Goal: Transaction & Acquisition: Obtain resource

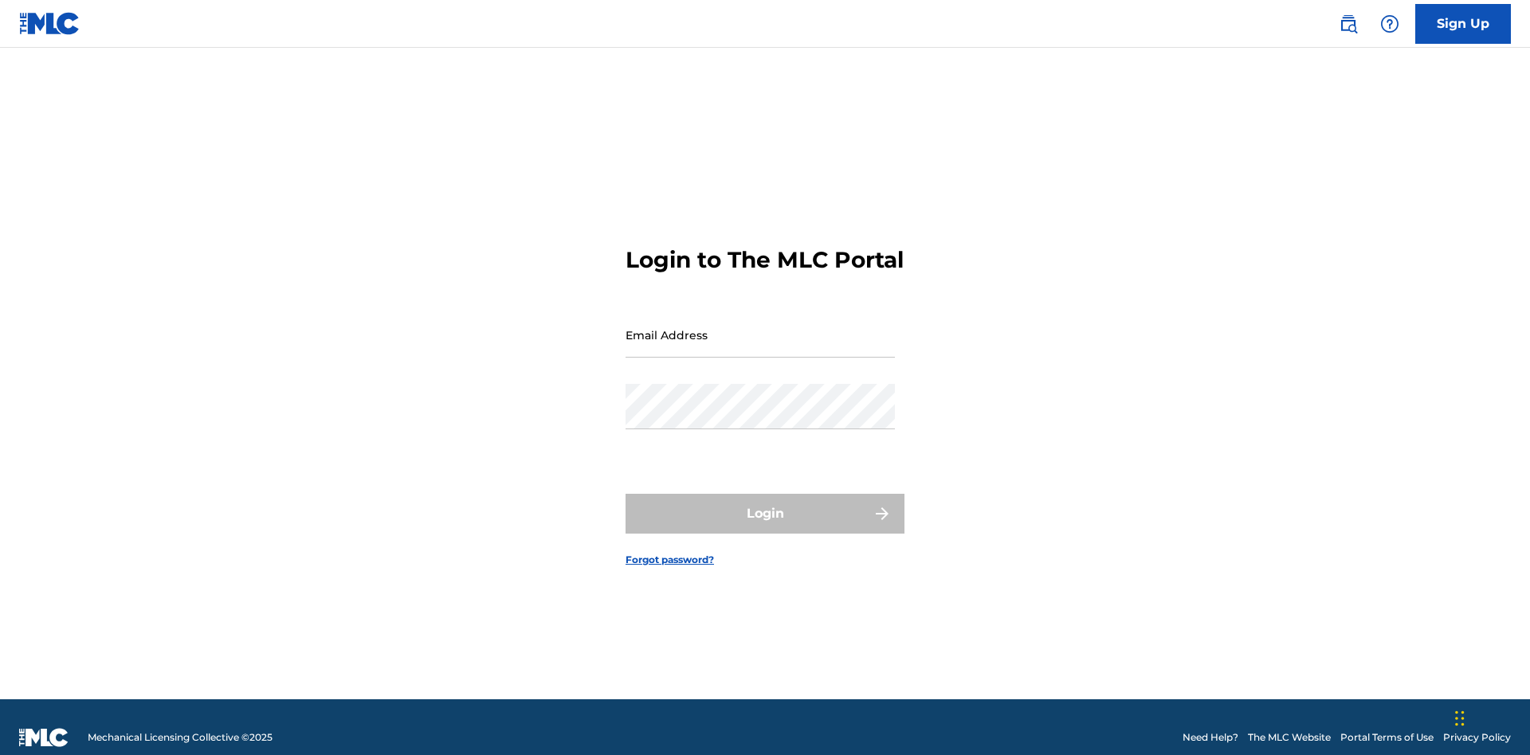
scroll to position [21, 0]
click at [760, 327] on input "Email Address" at bounding box center [759, 334] width 269 height 45
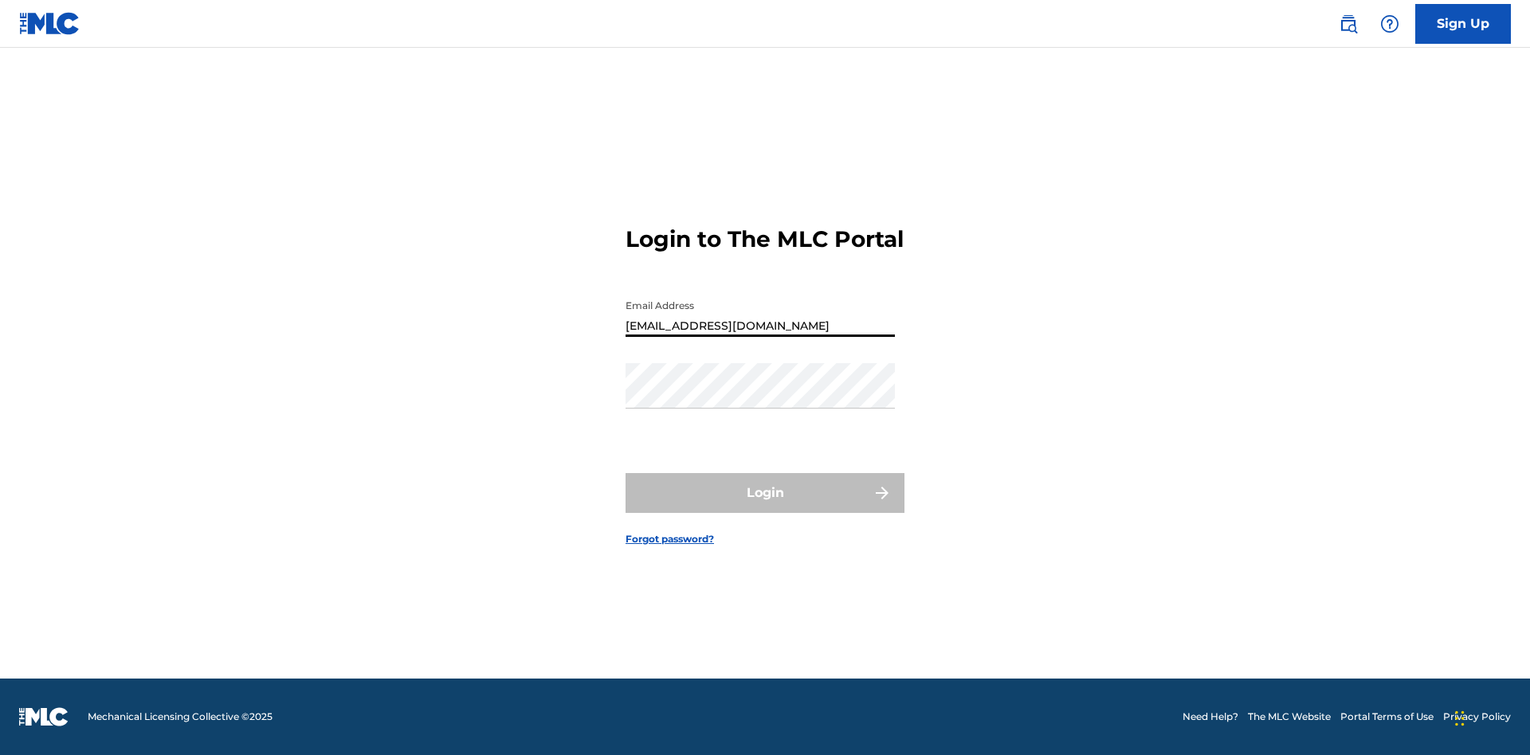
scroll to position [0, 44]
type input "[EMAIL_ADDRESS][DOMAIN_NAME]"
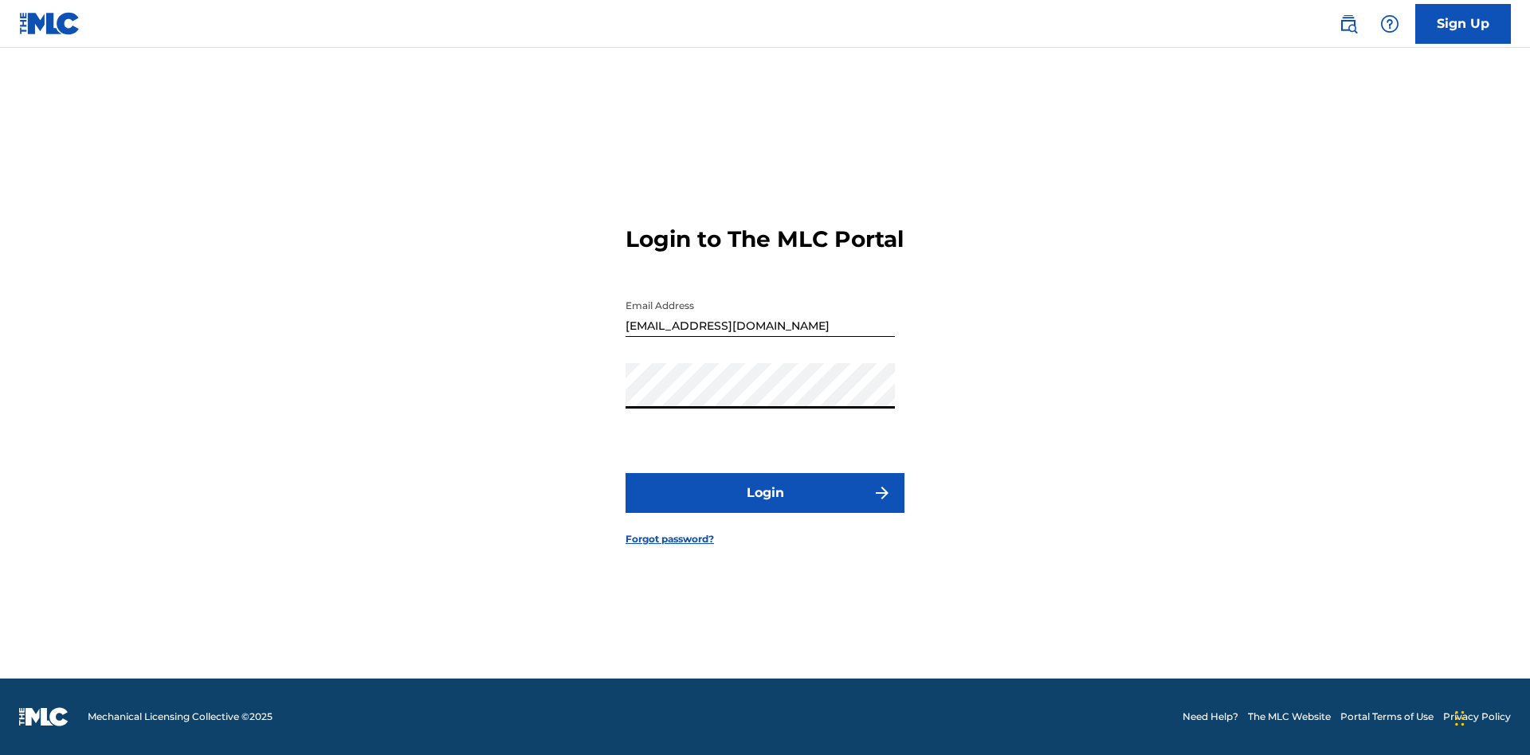
click at [765, 507] on button "Login" at bounding box center [764, 493] width 279 height 40
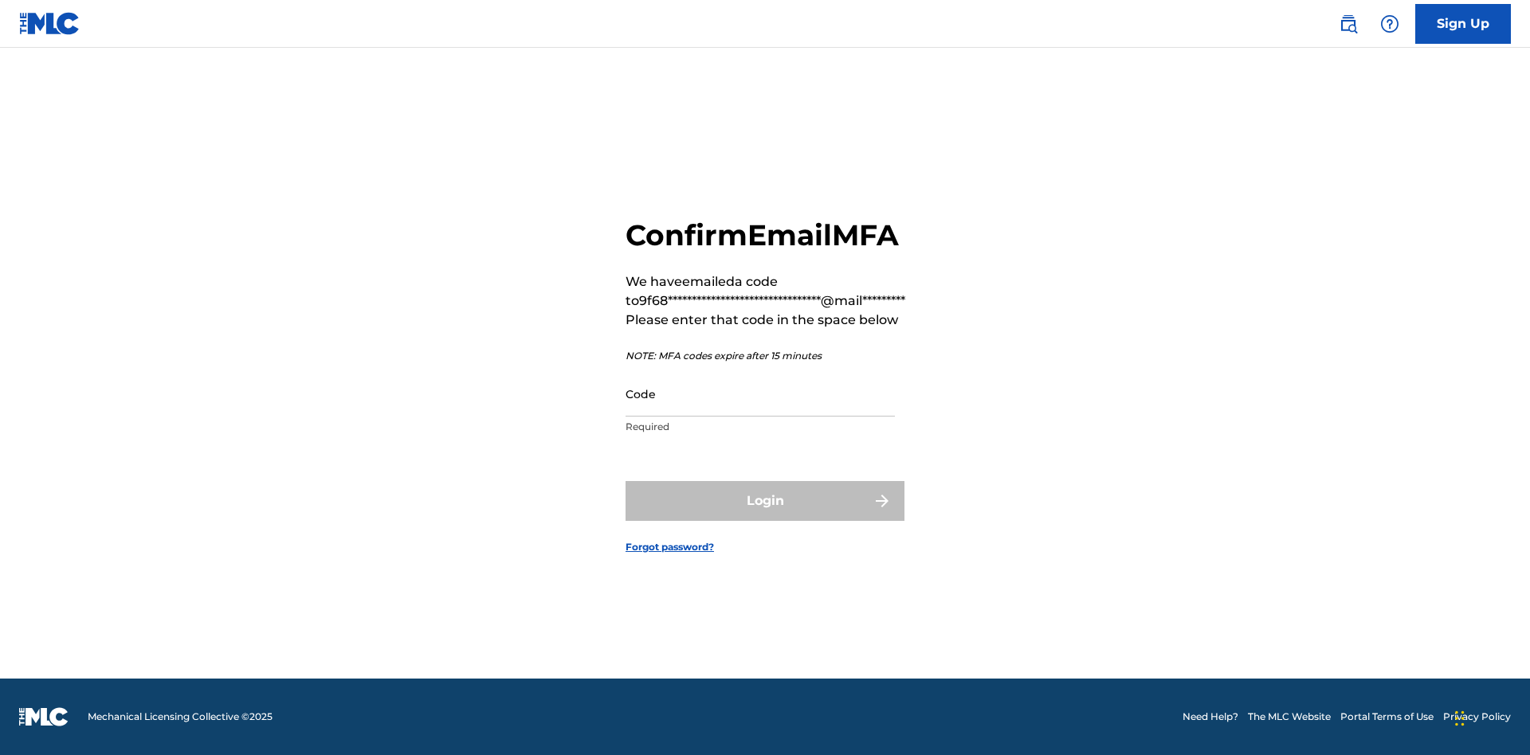
click at [760, 394] on input "Code" at bounding box center [759, 393] width 269 height 45
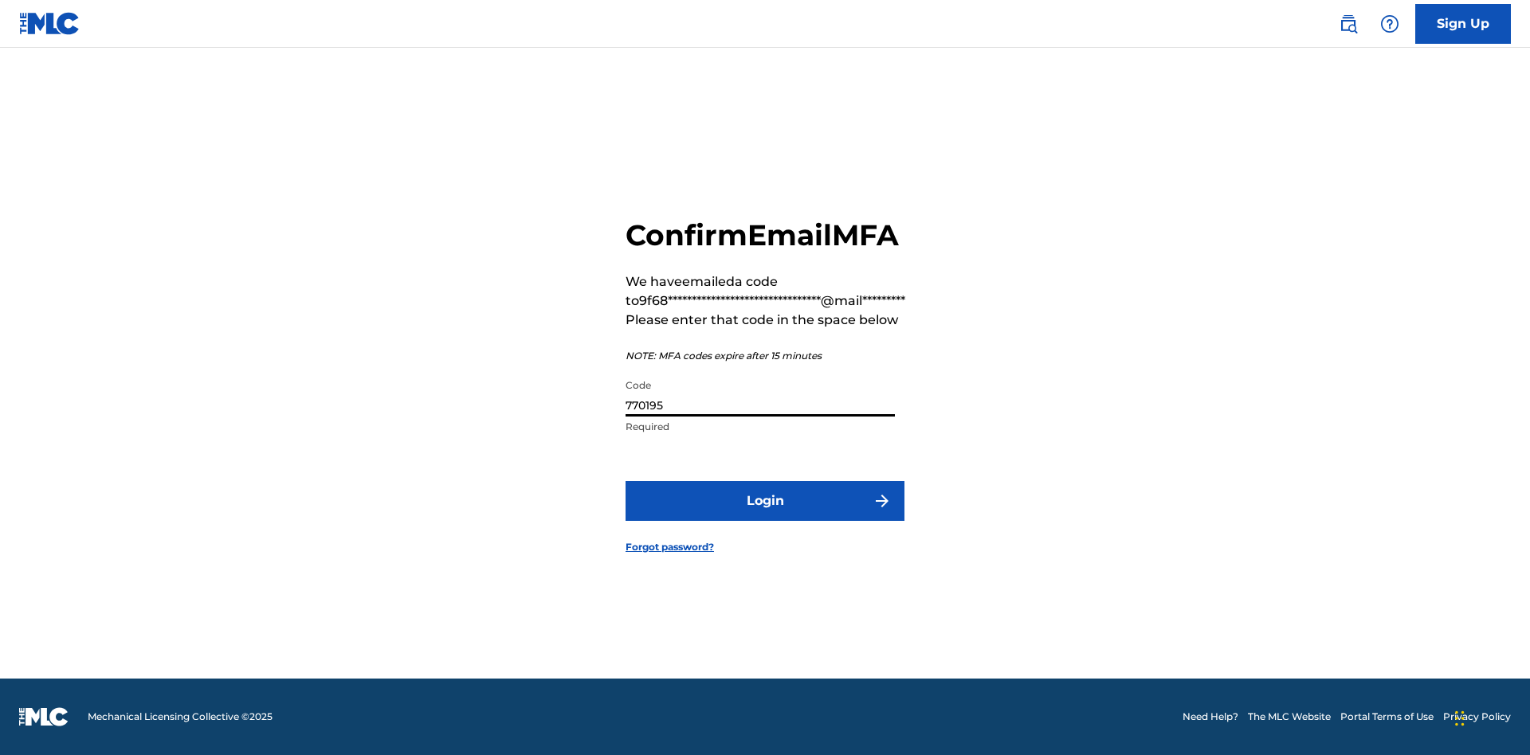
type input "770195"
click at [765, 500] on button "Login" at bounding box center [764, 501] width 279 height 40
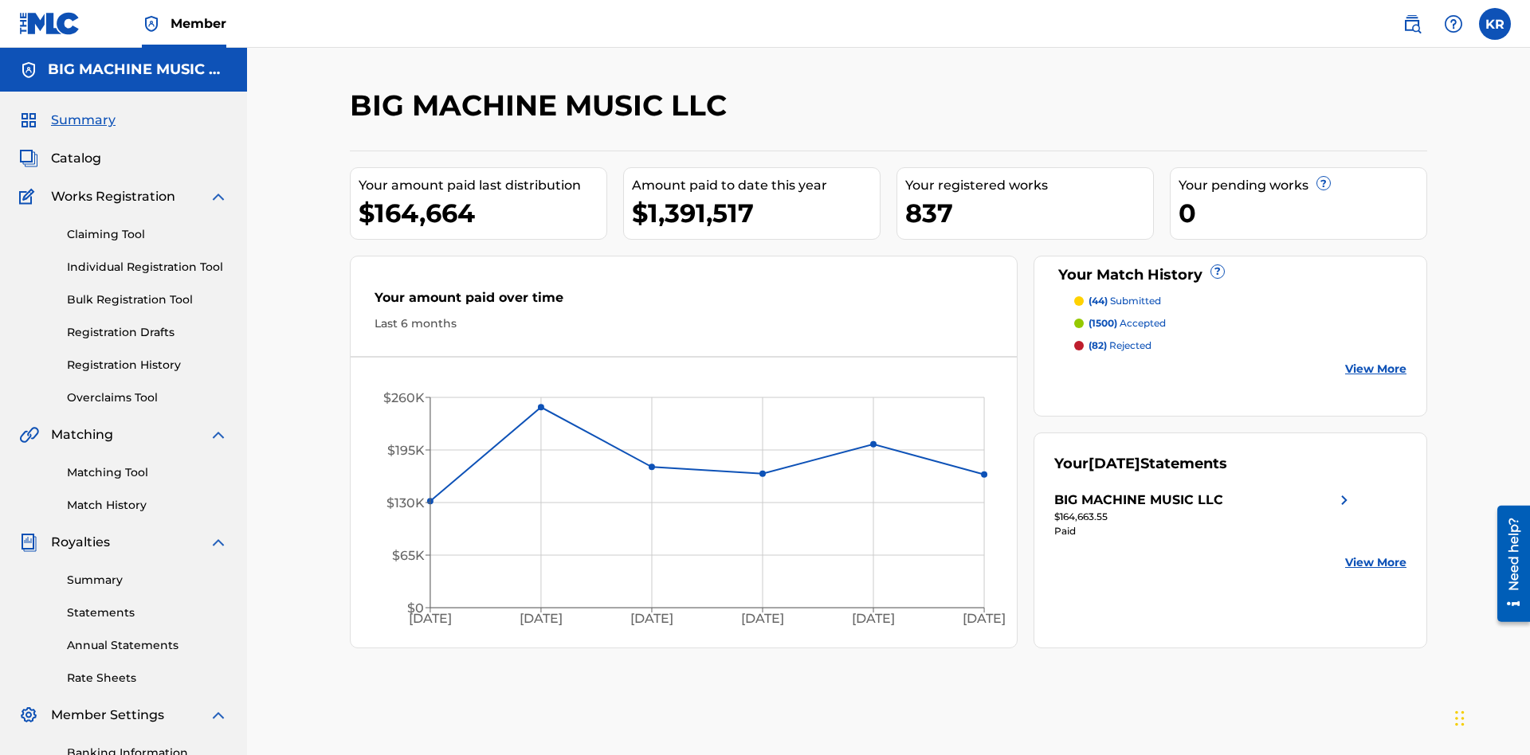
click at [147, 605] on link "Statements" at bounding box center [147, 613] width 161 height 17
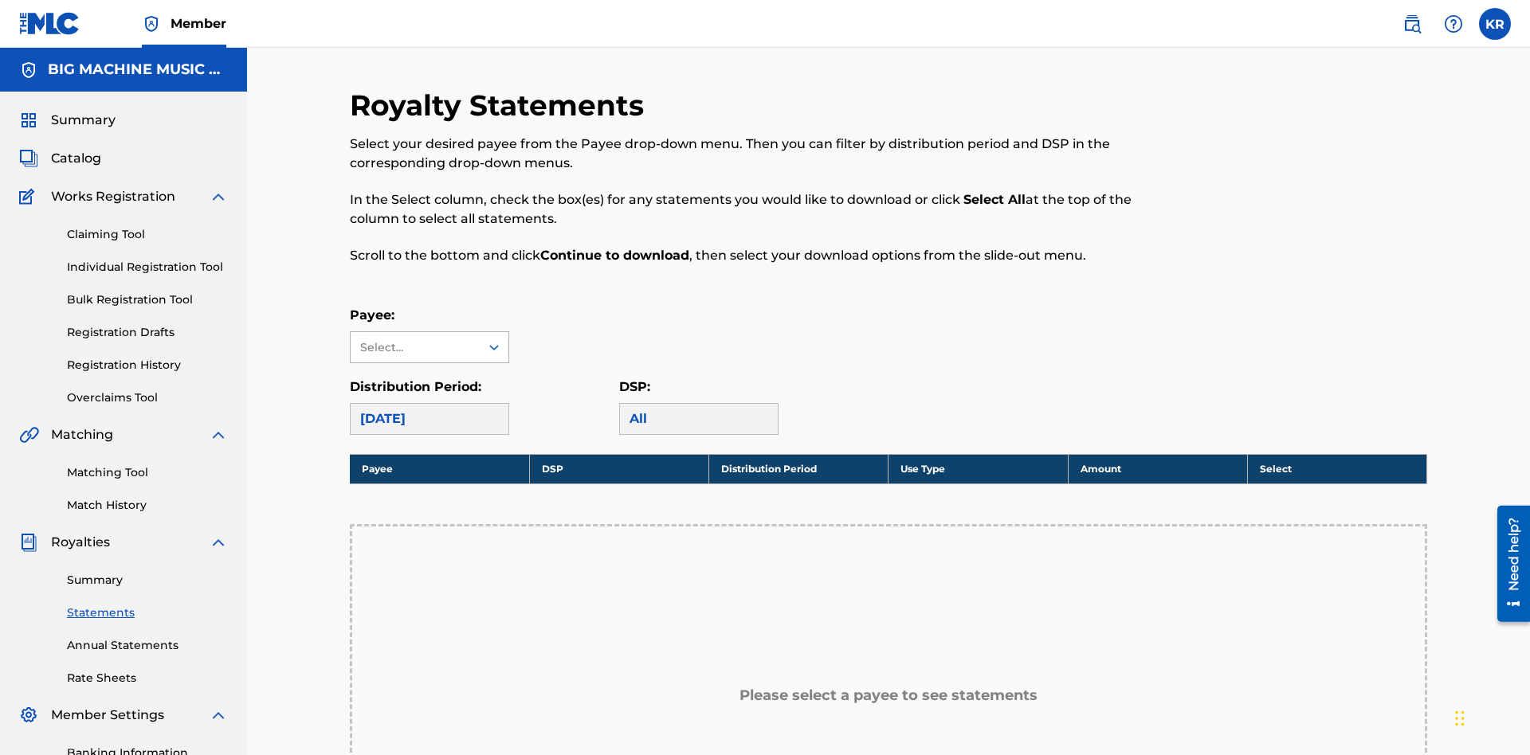
click at [415, 339] on div "Select..." at bounding box center [414, 347] width 108 height 17
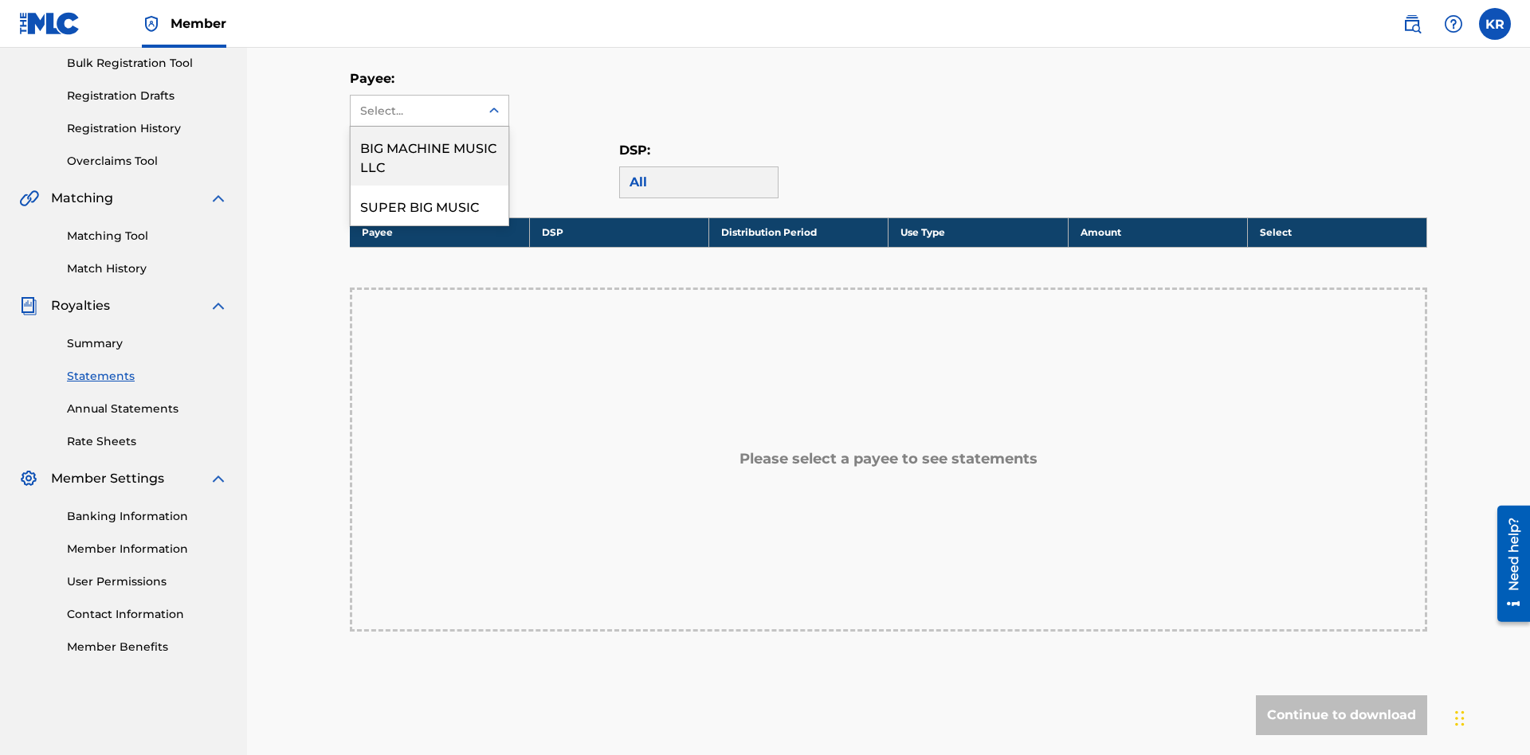
click at [429, 156] on div "BIG MACHINE MUSIC LLC" at bounding box center [430, 156] width 158 height 59
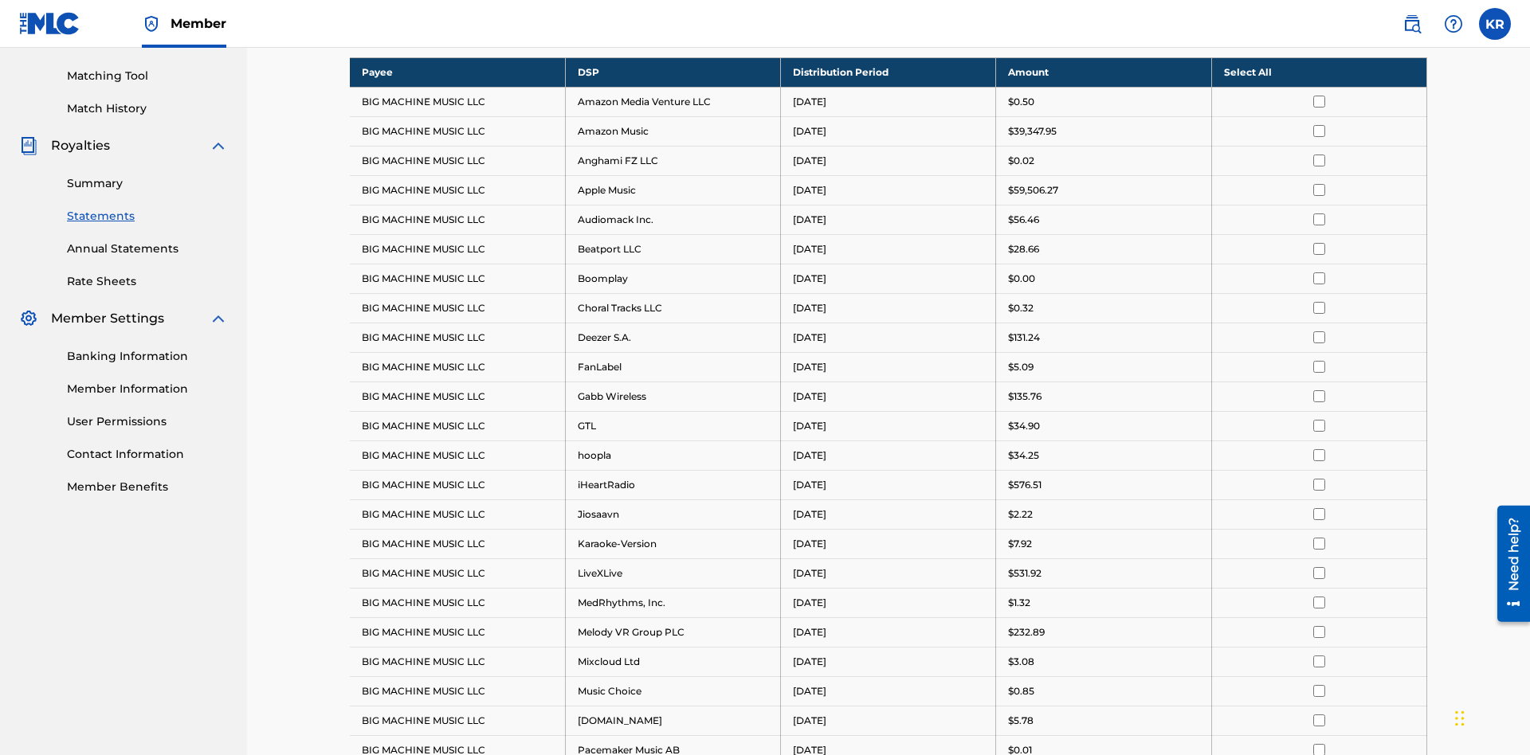
click at [415, 32] on div "August 2025" at bounding box center [415, 22] width 110 height 19
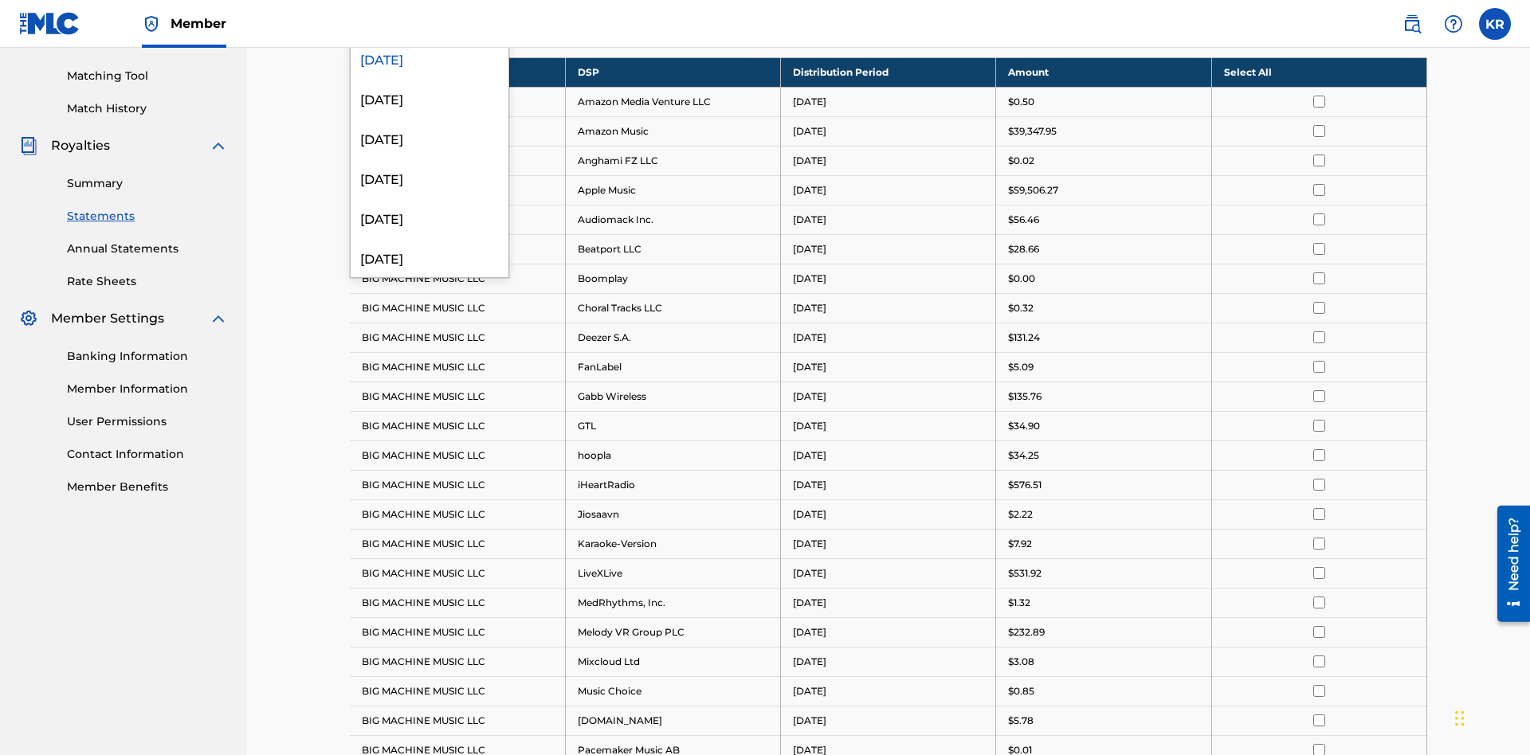
scroll to position [308, 0]
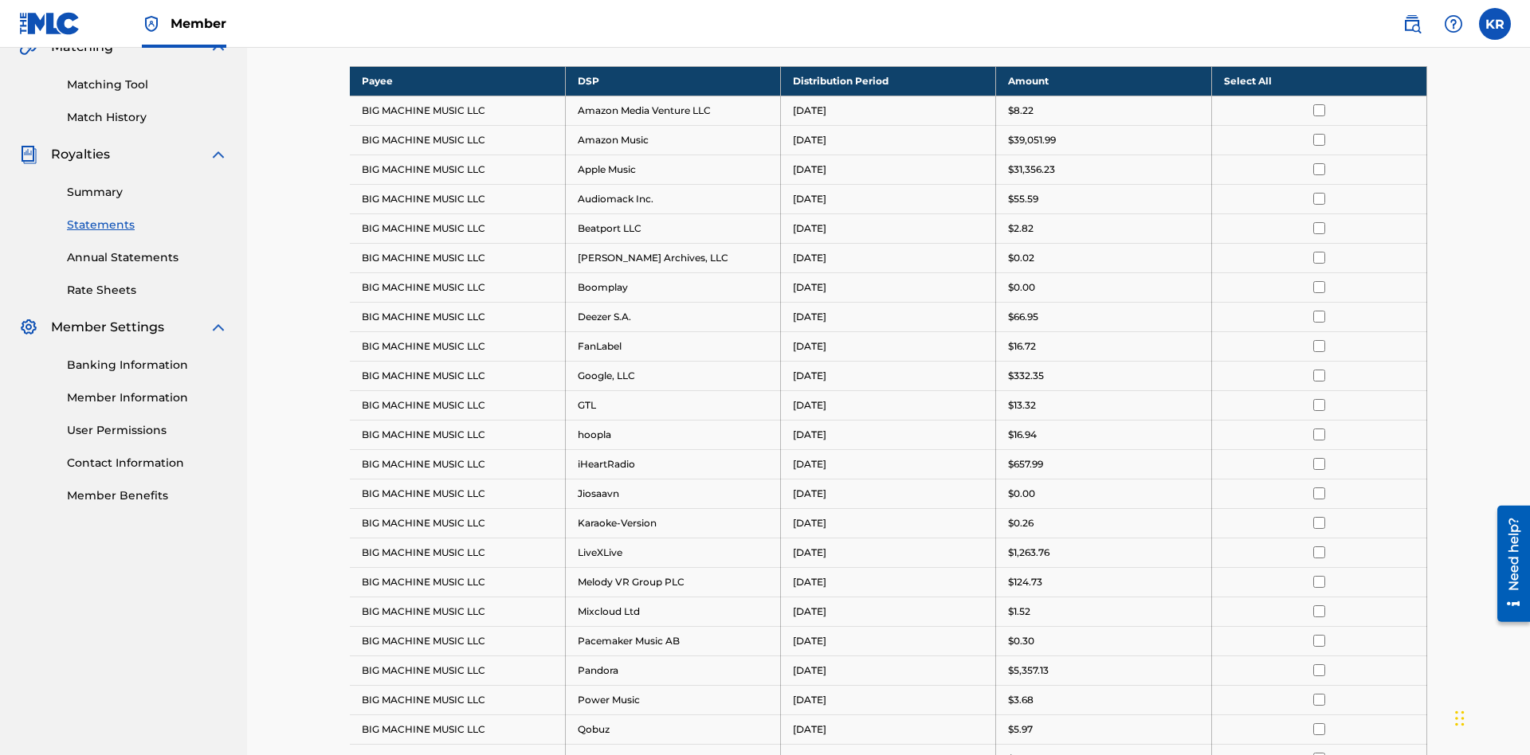
click at [1319, 429] on input "checkbox" at bounding box center [1319, 435] width 12 height 12
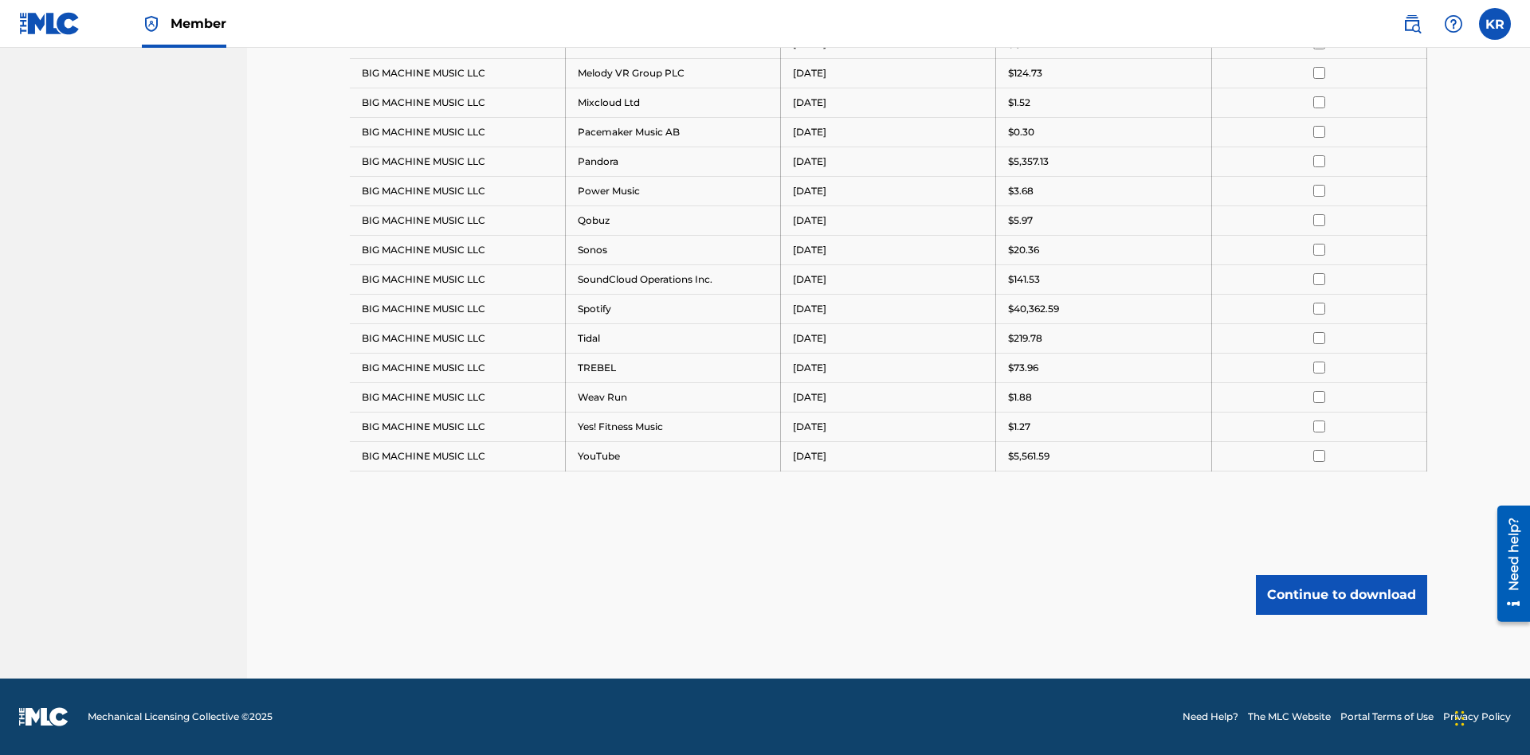
click at [1341, 594] on button "Continue to download" at bounding box center [1341, 595] width 171 height 40
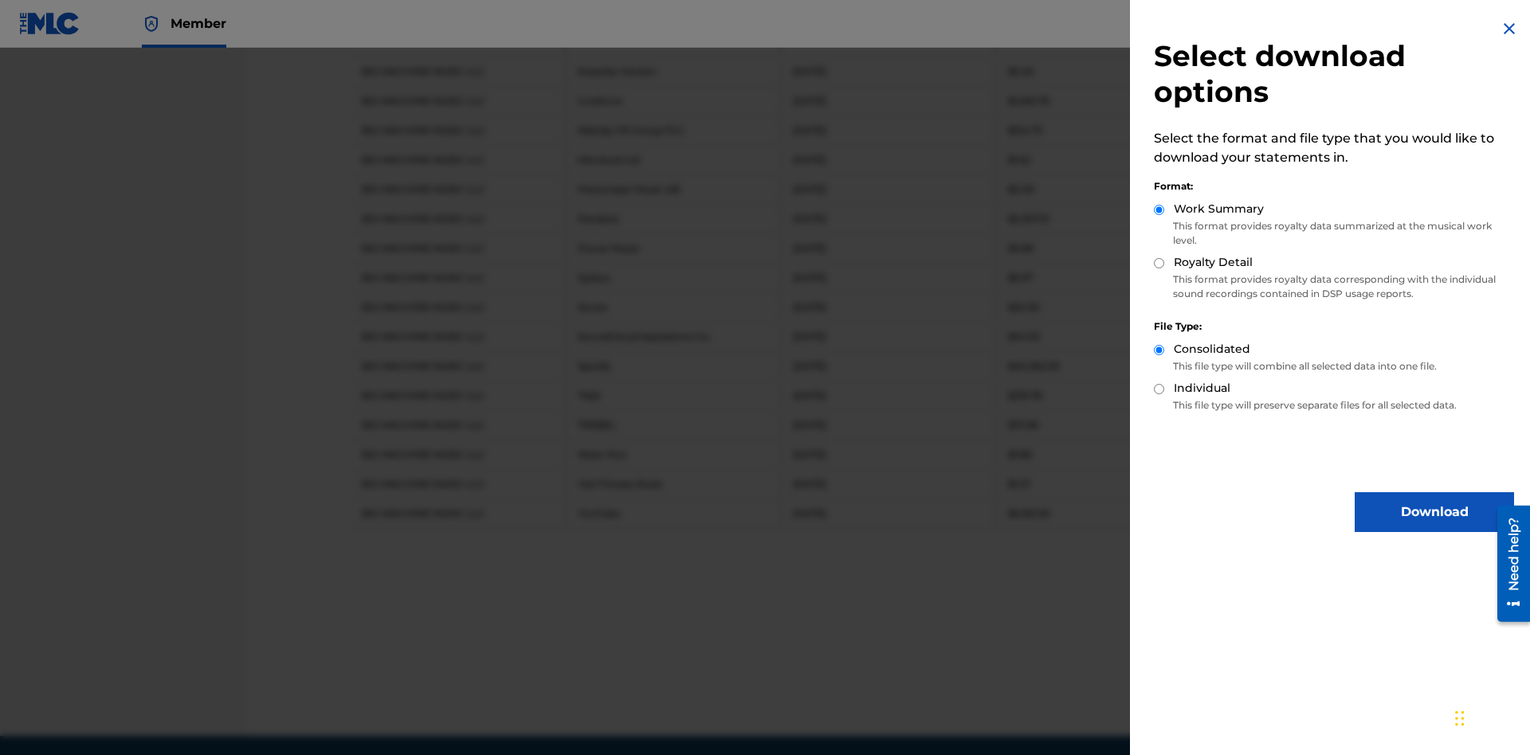
click at [1434, 512] on button "Download" at bounding box center [1434, 512] width 159 height 40
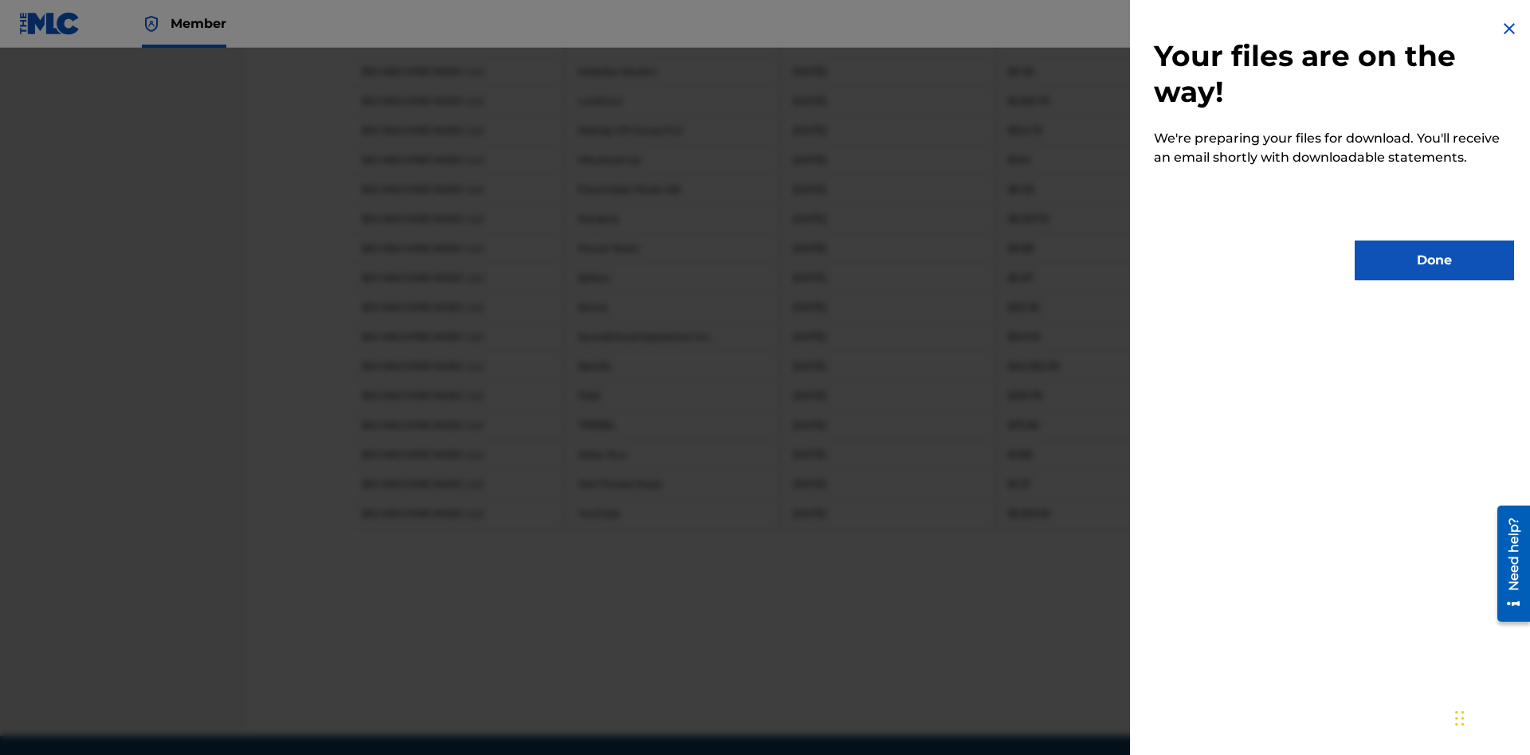
click at [1434, 261] on button "Done" at bounding box center [1434, 261] width 159 height 40
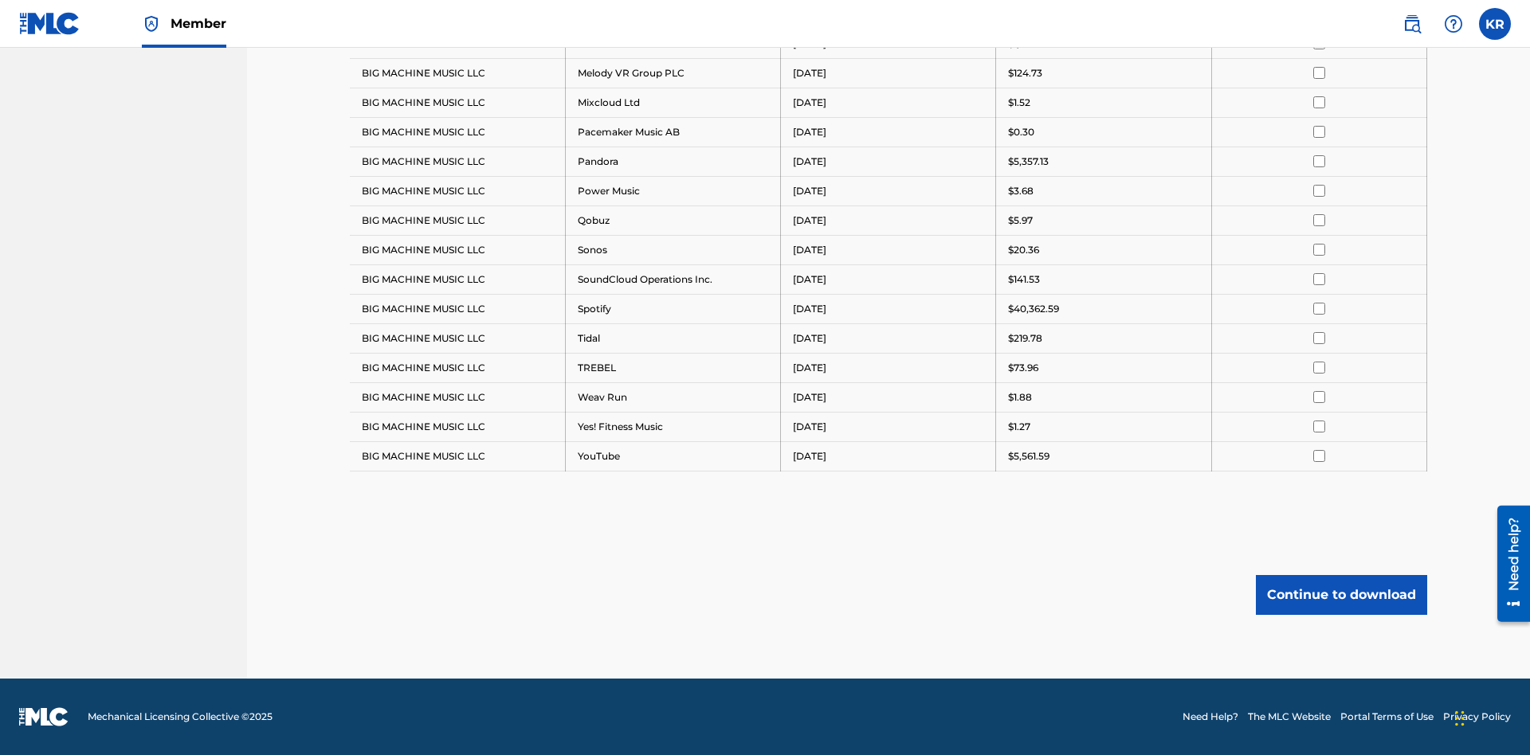
click at [1341, 594] on button "Continue to download" at bounding box center [1341, 595] width 171 height 40
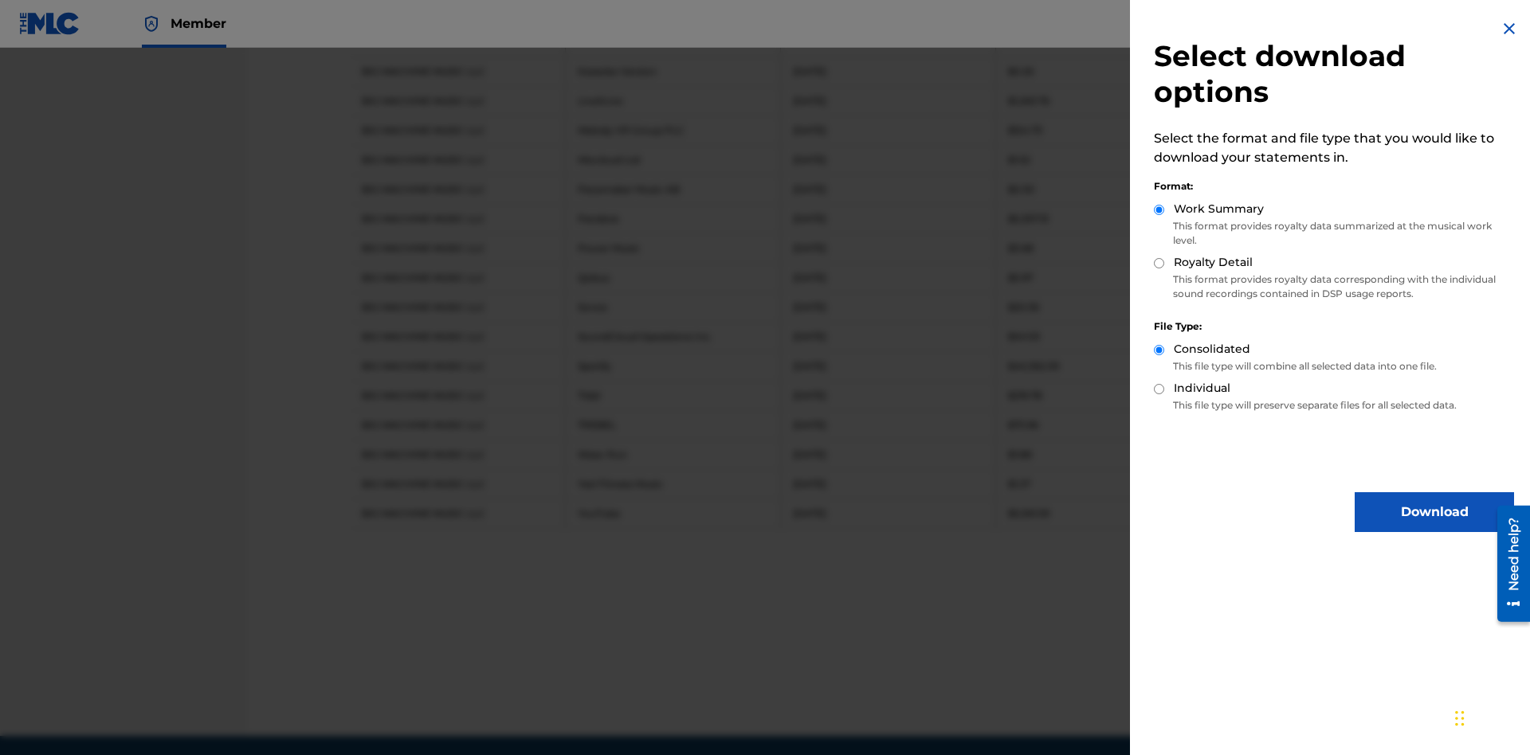
click at [1159, 263] on input "Royalty Detail" at bounding box center [1159, 263] width 10 height 10
radio input "true"
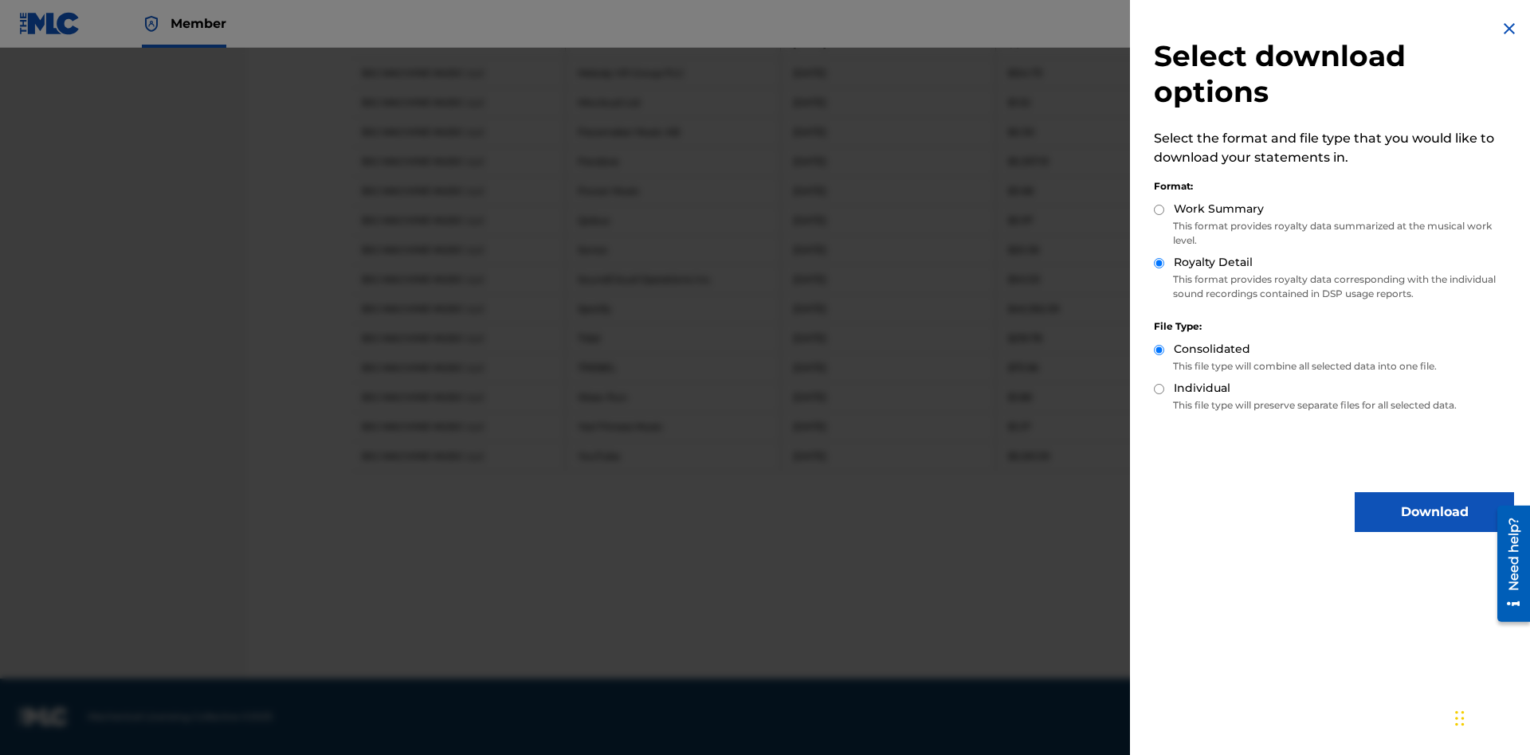
click at [1434, 512] on button "Download" at bounding box center [1434, 512] width 159 height 40
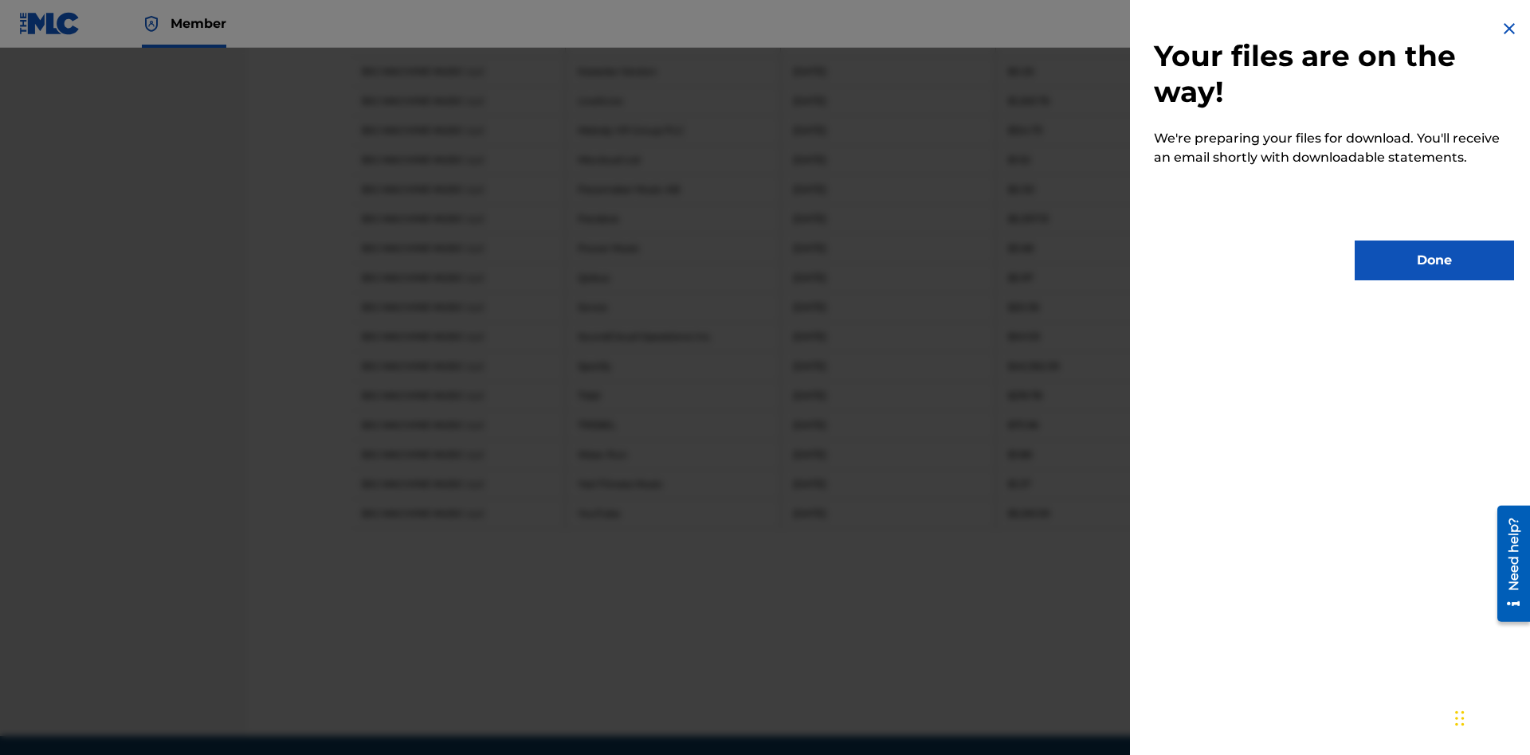
click at [1434, 261] on button "Done" at bounding box center [1434, 261] width 159 height 40
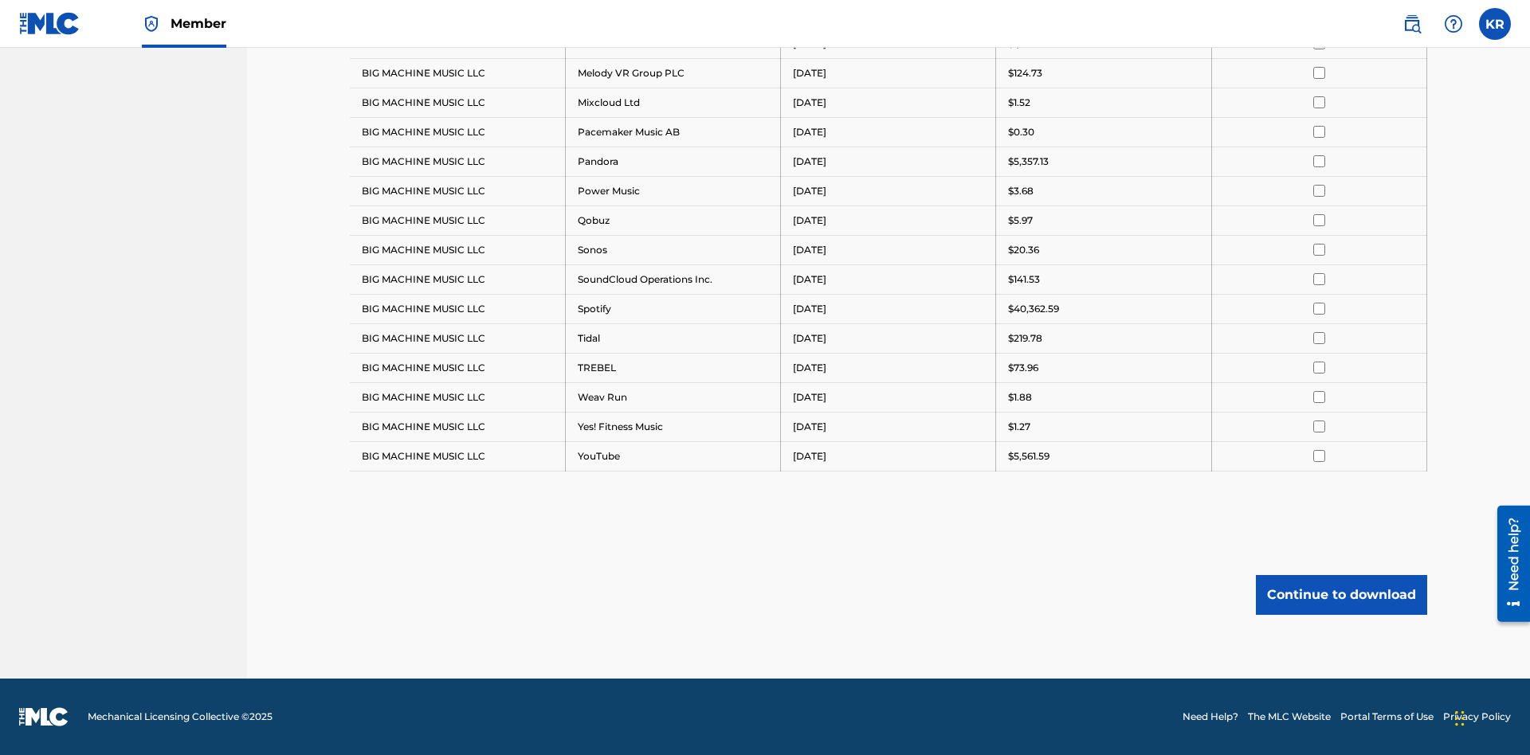
click at [1341, 594] on button "Continue to download" at bounding box center [1341, 595] width 171 height 40
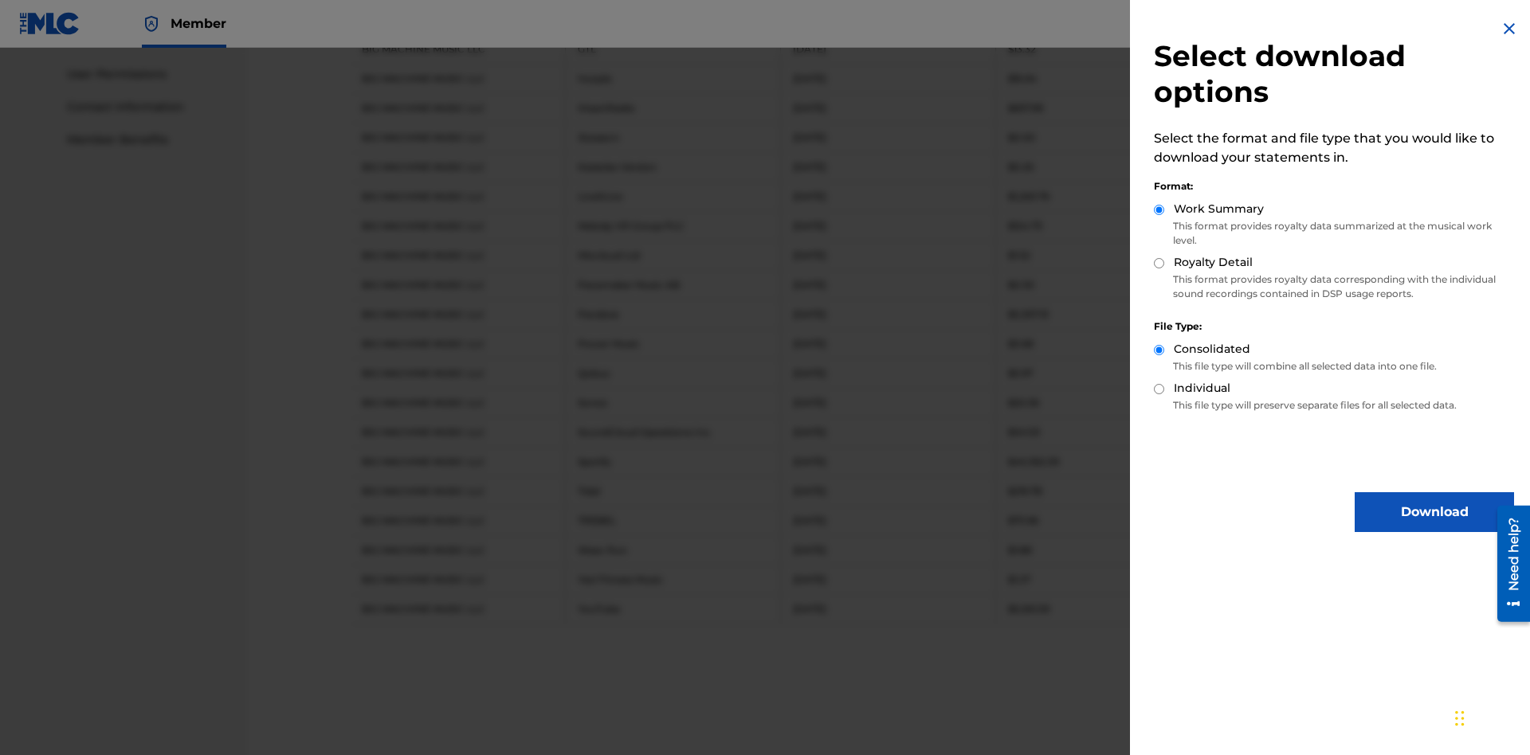
click at [1159, 389] on input "Individual" at bounding box center [1159, 389] width 10 height 10
radio input "true"
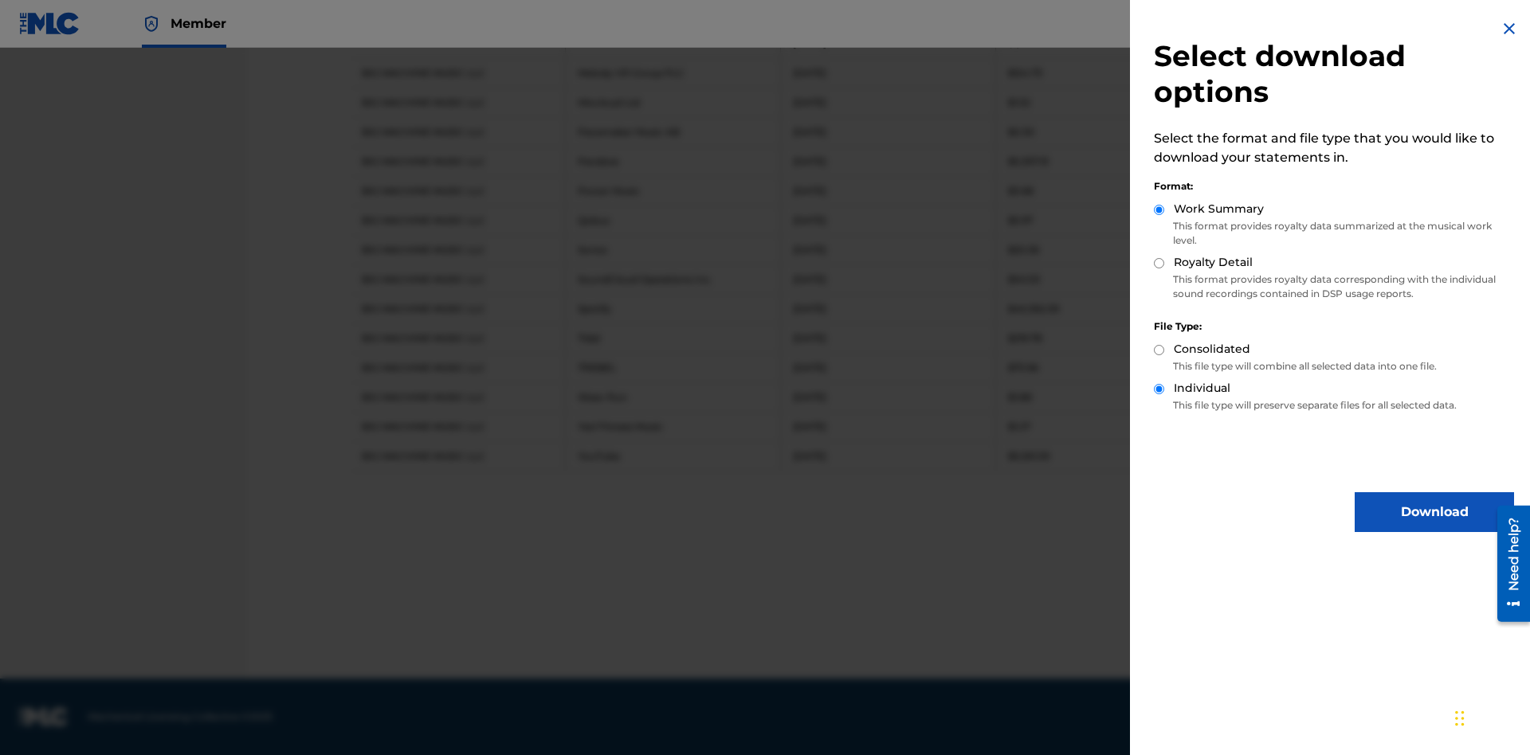
click at [1434, 512] on button "Download" at bounding box center [1434, 512] width 159 height 40
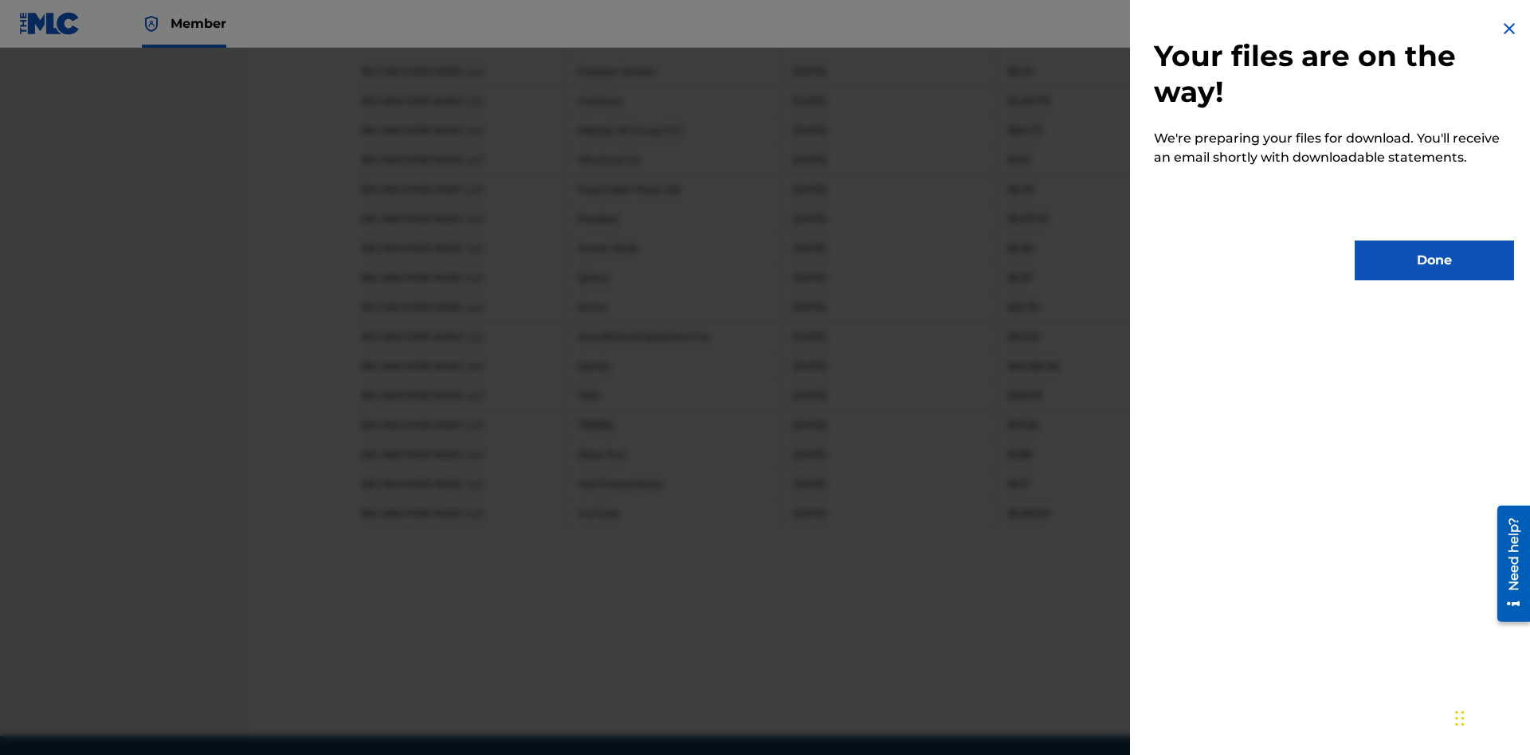
click at [1434, 261] on button "Done" at bounding box center [1434, 261] width 159 height 40
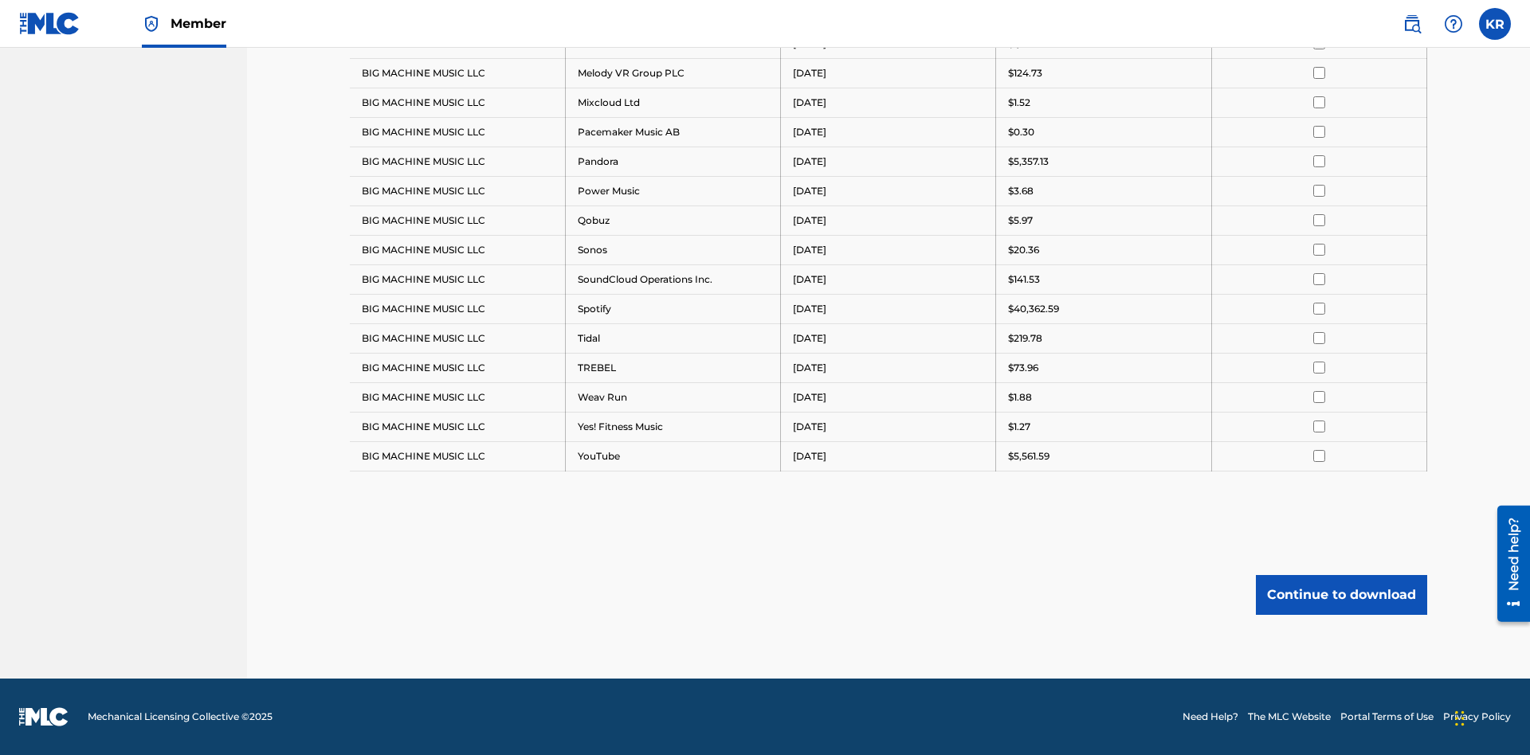
click at [1341, 594] on button "Continue to download" at bounding box center [1341, 595] width 171 height 40
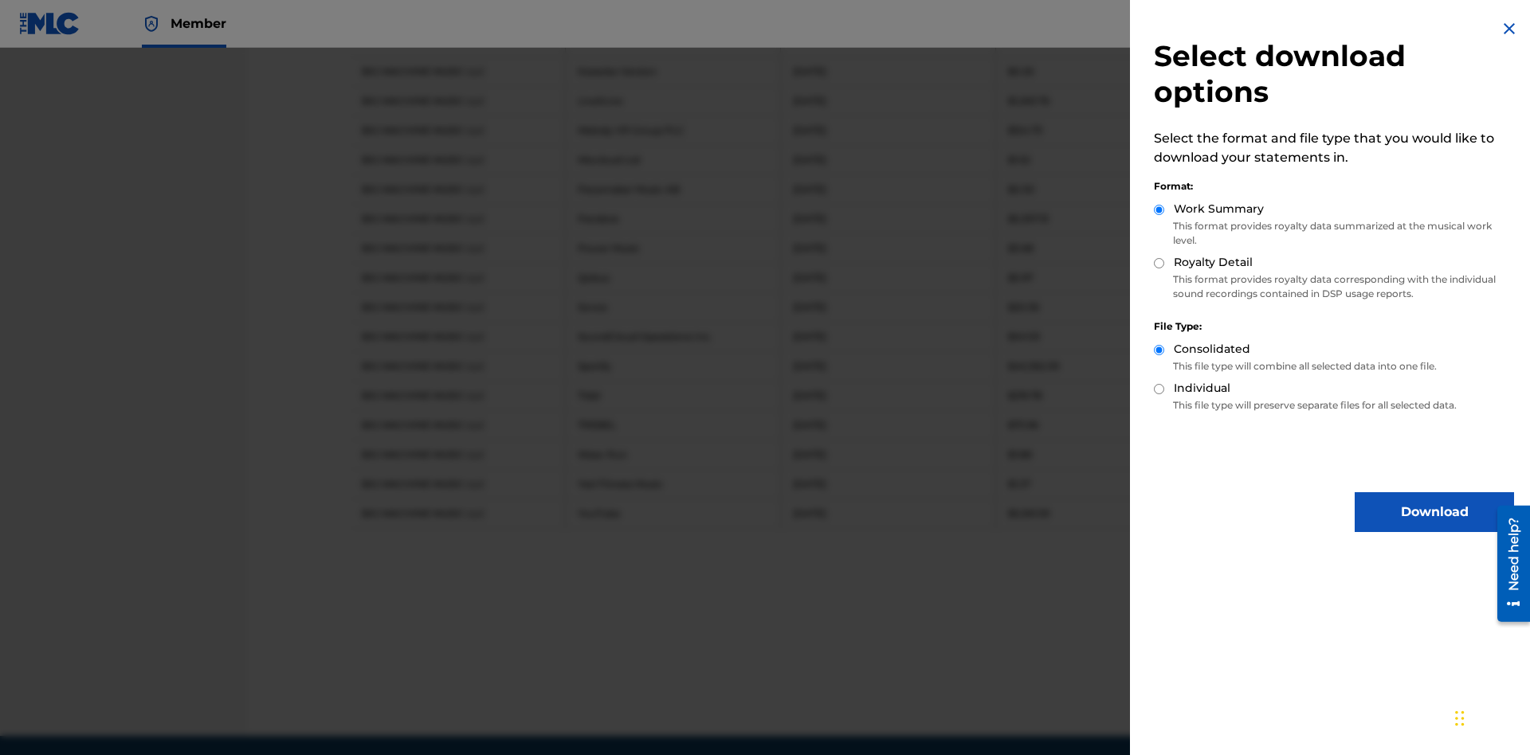
click at [1159, 263] on input "Royalty Detail" at bounding box center [1159, 263] width 10 height 10
radio input "true"
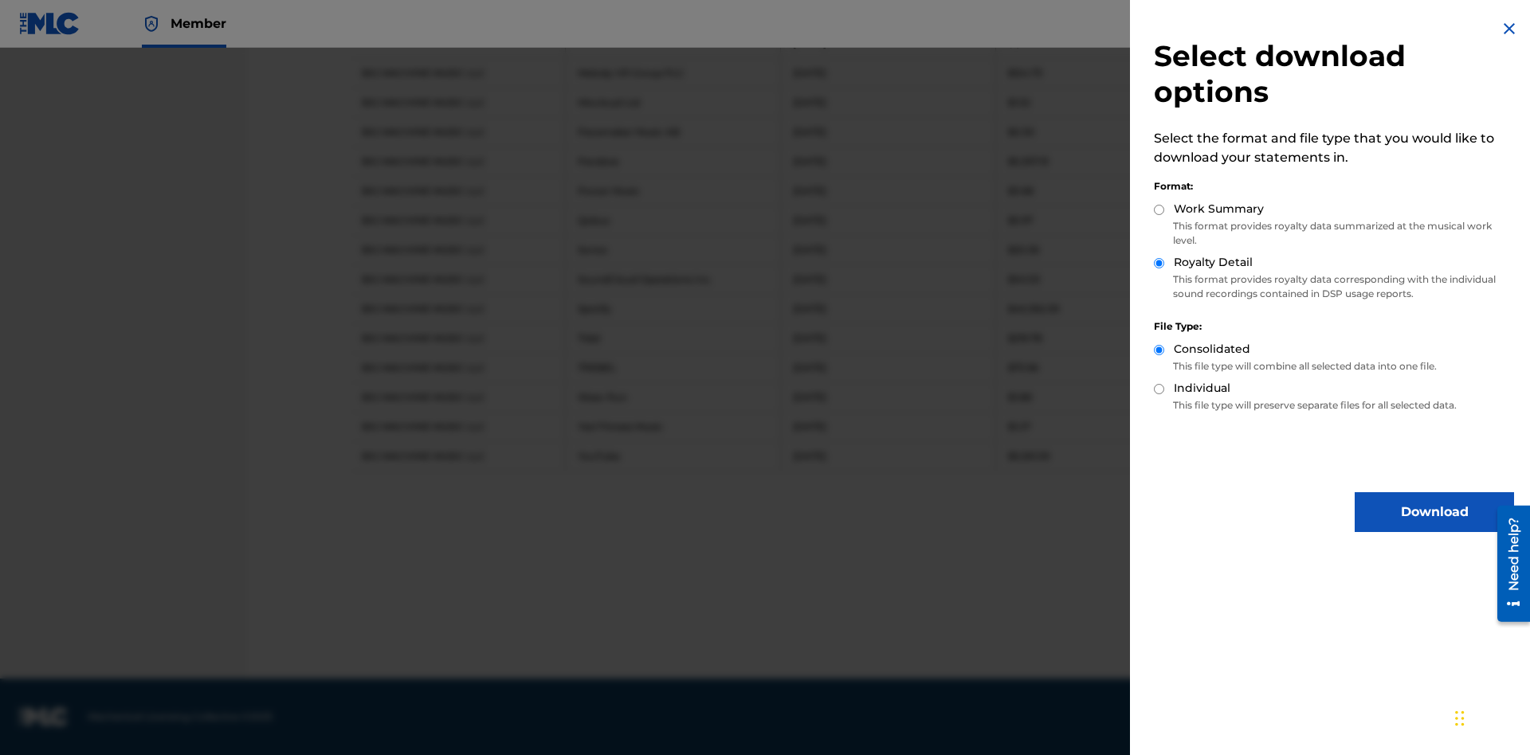
click at [1159, 389] on input "Individual" at bounding box center [1159, 389] width 10 height 10
radio input "true"
click at [1434, 512] on button "Download" at bounding box center [1434, 512] width 159 height 40
